Goal: Transaction & Acquisition: Purchase product/service

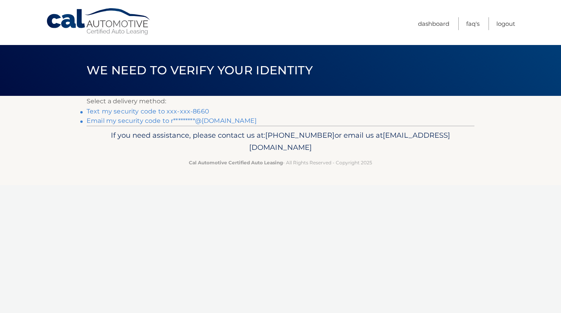
click at [194, 109] on link "Text my security code to xxx-xxx-8660" at bounding box center [148, 111] width 123 height 7
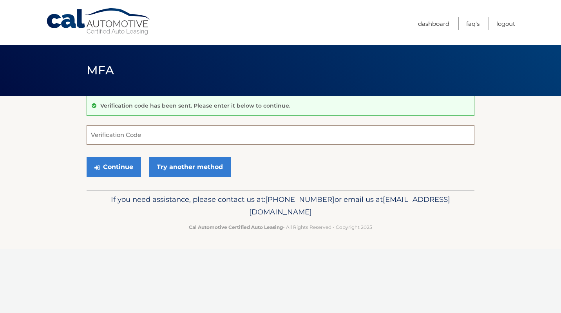
click at [157, 138] on input "Verification Code" at bounding box center [281, 135] width 388 height 20
type input "610454"
click at [112, 160] on button "Continue" at bounding box center [114, 168] width 54 height 20
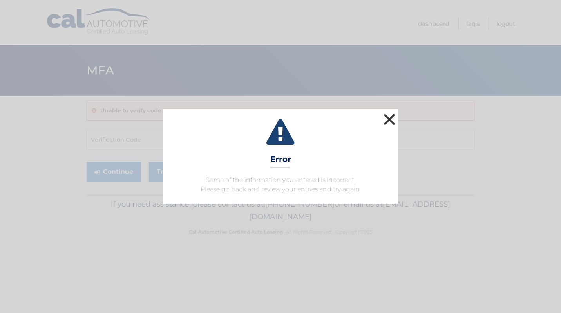
click at [390, 114] on button "×" at bounding box center [390, 120] width 16 height 16
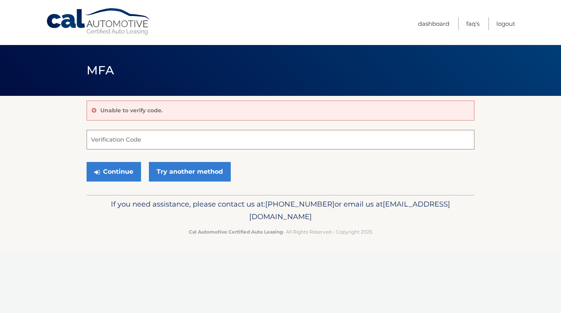
click at [185, 137] on input "Verification Code" at bounding box center [281, 140] width 388 height 20
type input "619454"
click at [112, 172] on button "Continue" at bounding box center [114, 172] width 54 height 20
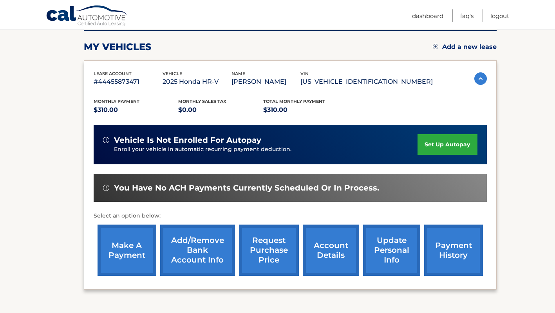
scroll to position [106, 0]
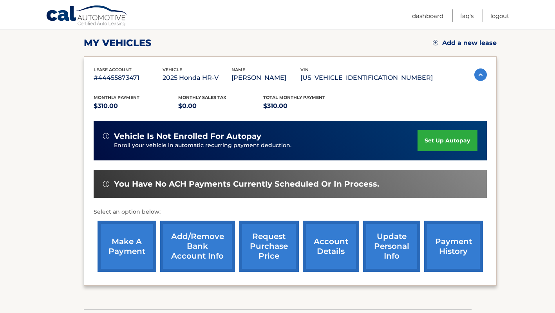
click at [129, 252] on link "make a payment" at bounding box center [127, 246] width 59 height 51
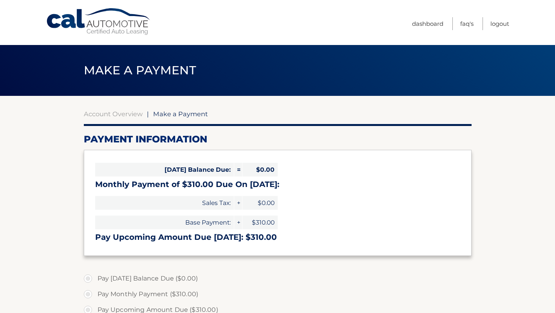
select select "ZjY0OTczZmMtMjE0Zi00Y2IzLTk4NTAtZTU1MTMyY2NiNmZm"
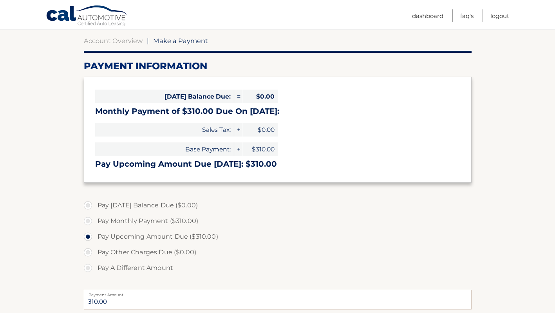
scroll to position [71, 0]
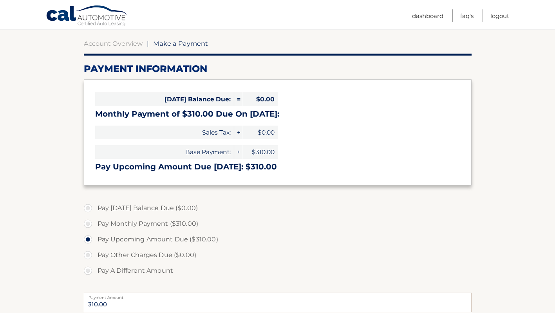
click at [92, 221] on label "Pay Monthly Payment ($310.00)" at bounding box center [278, 224] width 388 height 16
click at [92, 221] on input "Pay Monthly Payment ($310.00)" at bounding box center [91, 222] width 8 height 13
radio input "true"
click at [85, 239] on label "Pay Upcoming Amount Due ($310.00)" at bounding box center [278, 240] width 388 height 16
click at [87, 239] on input "Pay Upcoming Amount Due ($310.00)" at bounding box center [91, 238] width 8 height 13
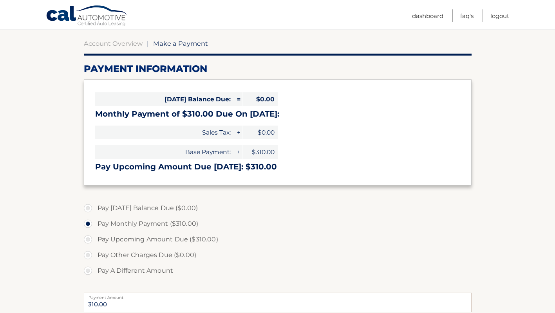
radio input "true"
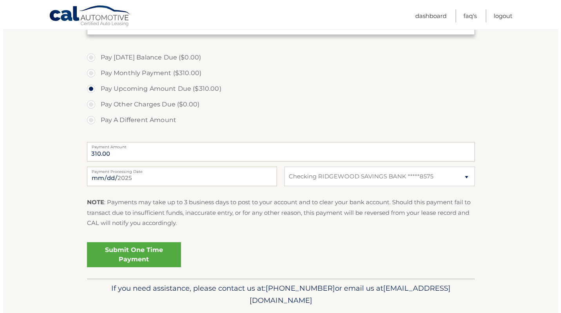
scroll to position [222, 0]
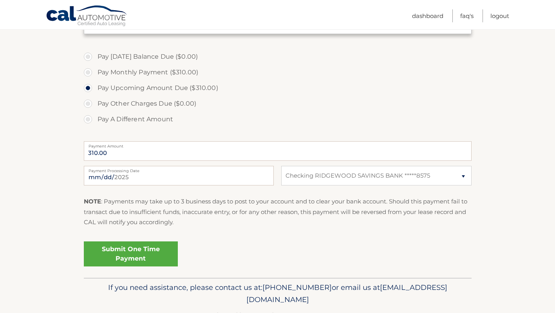
click at [146, 258] on link "Submit One Time Payment" at bounding box center [131, 254] width 94 height 25
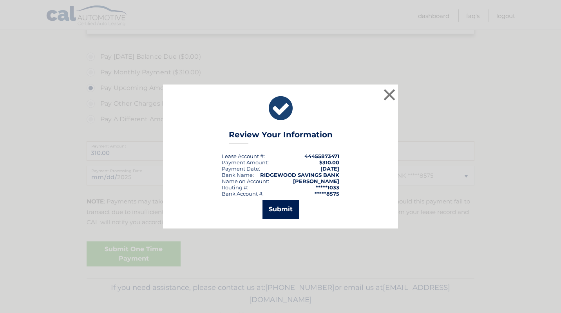
click at [283, 206] on button "Submit" at bounding box center [281, 209] width 36 height 19
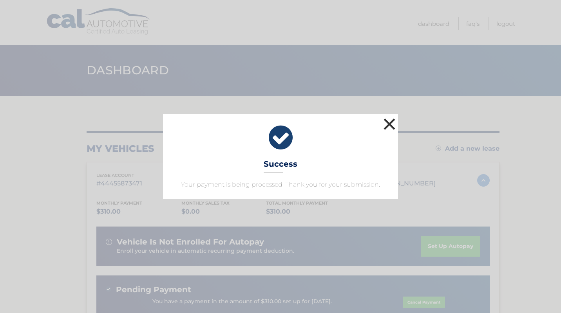
click at [388, 129] on button "×" at bounding box center [390, 124] width 16 height 16
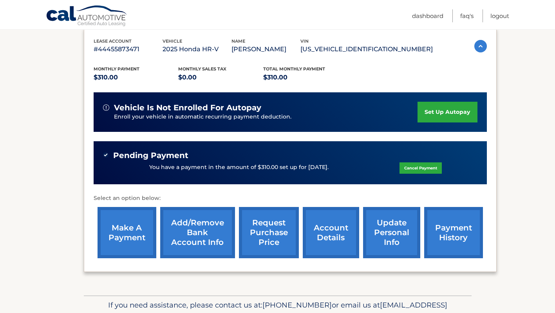
scroll to position [134, 0]
click at [447, 242] on link "payment history" at bounding box center [453, 232] width 59 height 51
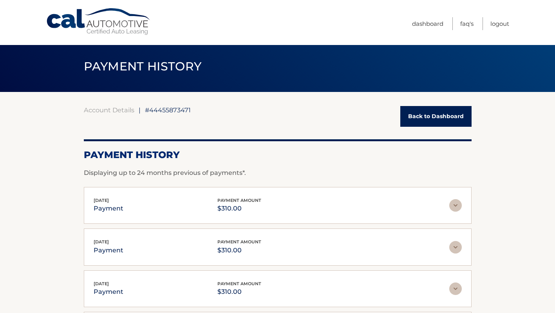
scroll to position [4, 0]
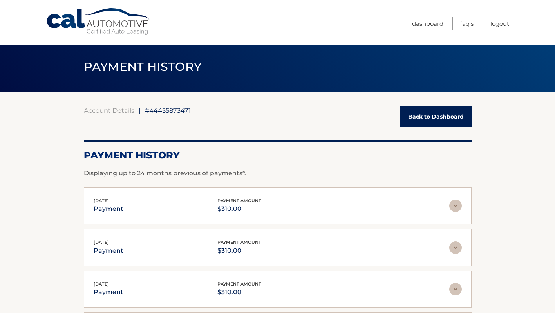
click at [425, 122] on link "Back to Dashboard" at bounding box center [435, 117] width 71 height 21
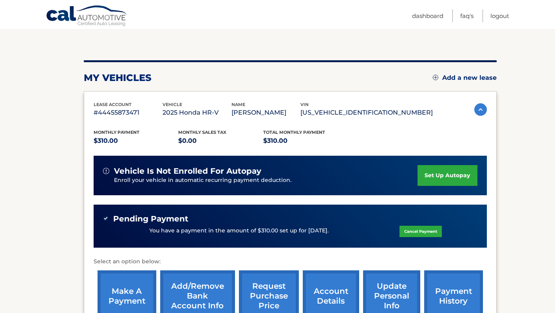
scroll to position [70, 0]
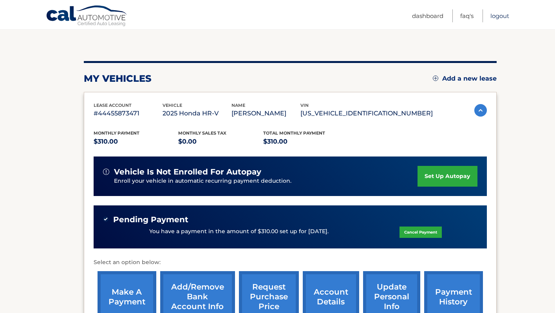
click at [500, 14] on link "Logout" at bounding box center [500, 15] width 19 height 13
